Goal: Navigation & Orientation: Find specific page/section

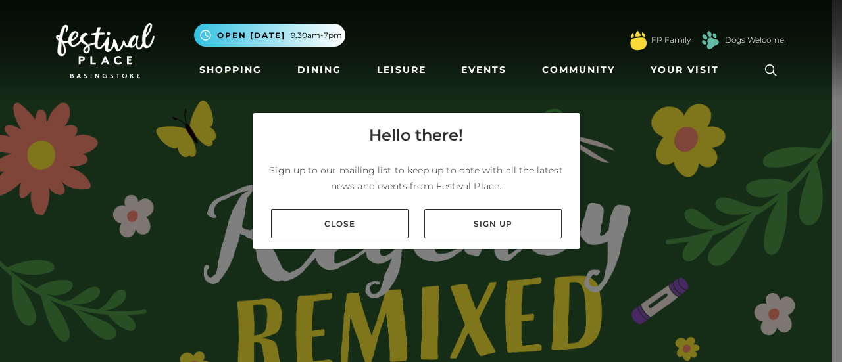
click at [368, 242] on div "Close Sign up" at bounding box center [415, 224] width 327 height 51
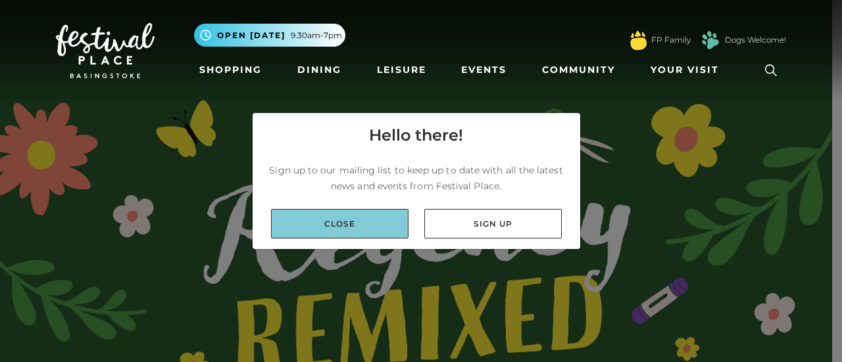
click at [368, 230] on link "Close" at bounding box center [339, 224] width 137 height 30
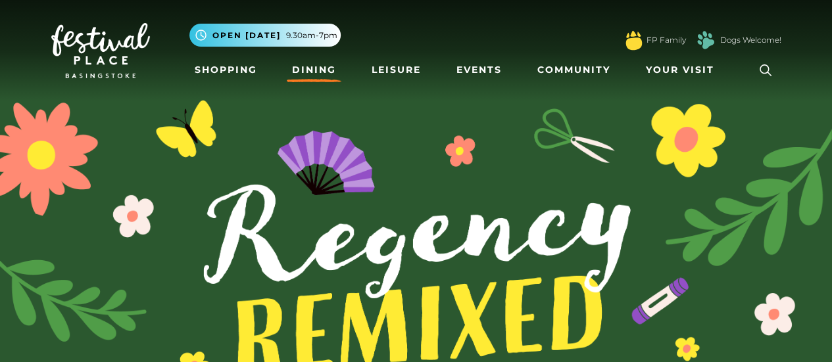
click at [315, 66] on link "Dining" at bounding box center [314, 70] width 55 height 24
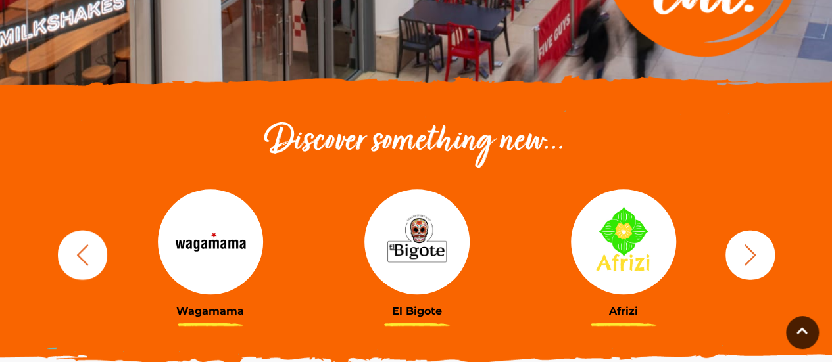
scroll to position [394, 0]
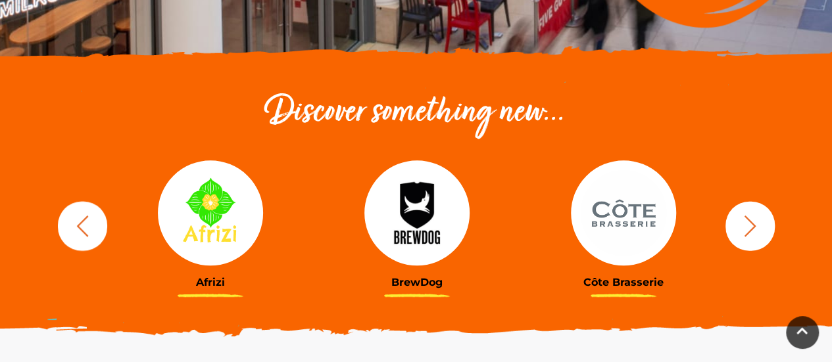
click at [742, 231] on icon "button" at bounding box center [750, 226] width 24 height 24
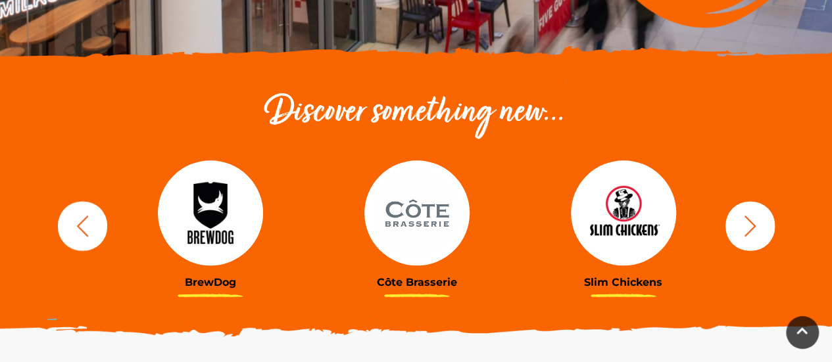
click at [742, 231] on icon "button" at bounding box center [750, 226] width 24 height 24
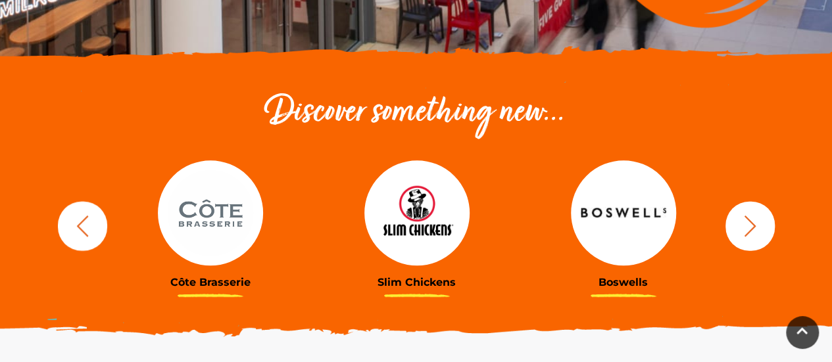
click at [742, 231] on icon "button" at bounding box center [750, 226] width 24 height 24
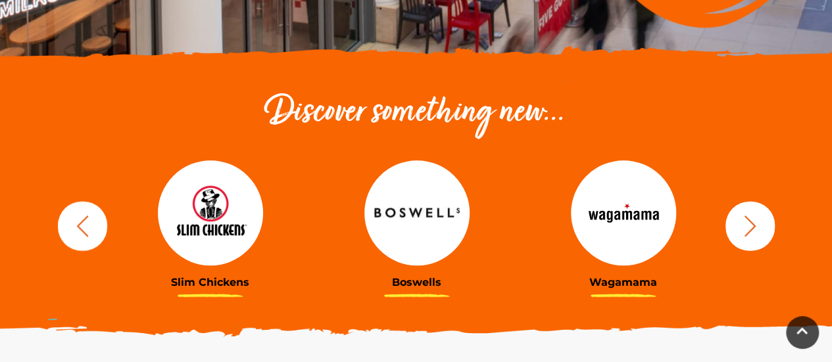
click at [742, 231] on icon "button" at bounding box center [750, 226] width 24 height 24
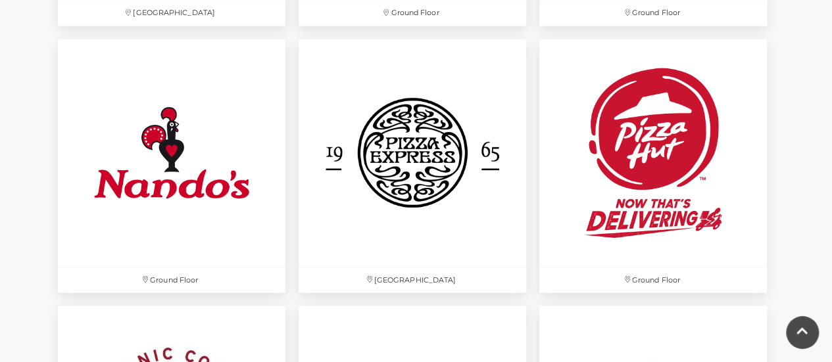
scroll to position [3287, 0]
